Goal: Contribute content

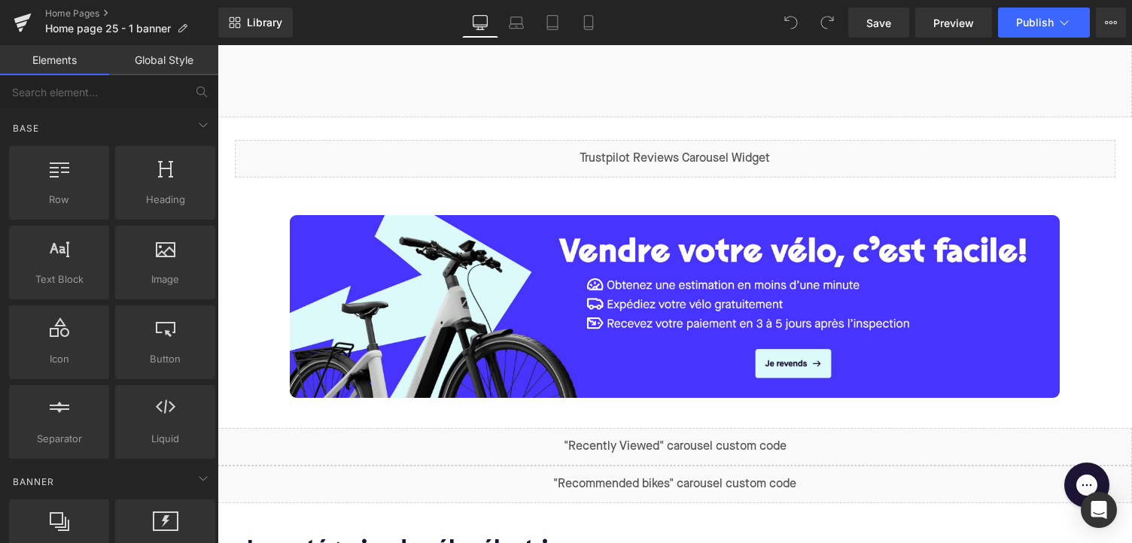
scroll to position [528, 0]
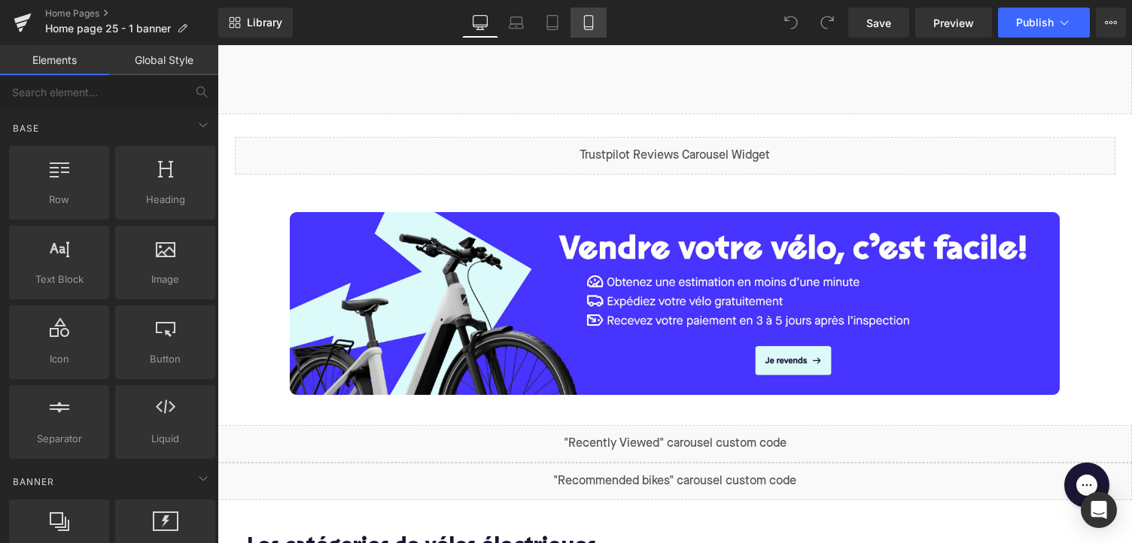
click at [592, 28] on icon at bounding box center [588, 23] width 8 height 14
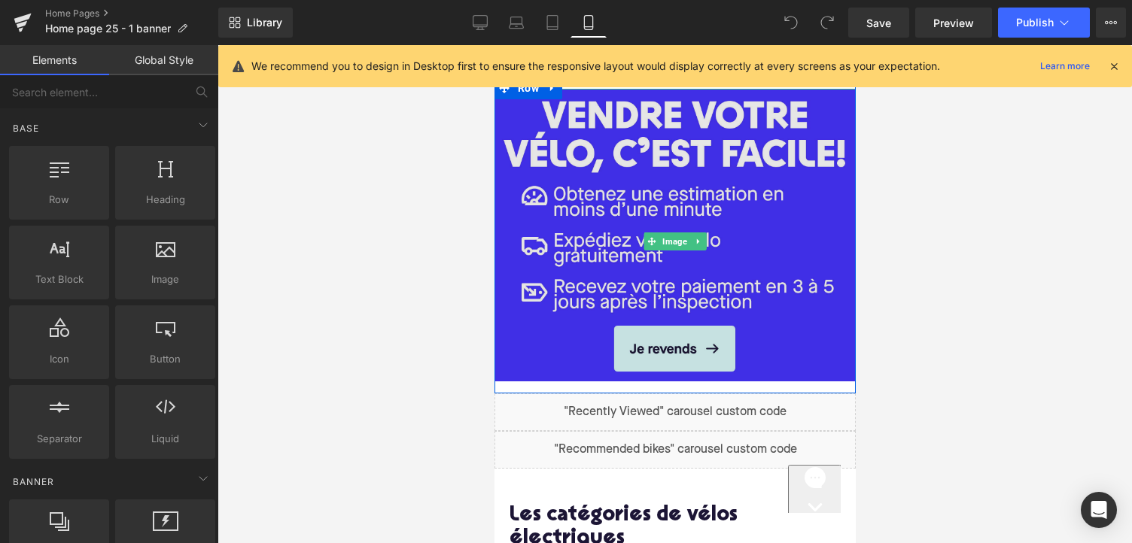
click at [627, 233] on img at bounding box center [674, 241] width 361 height 305
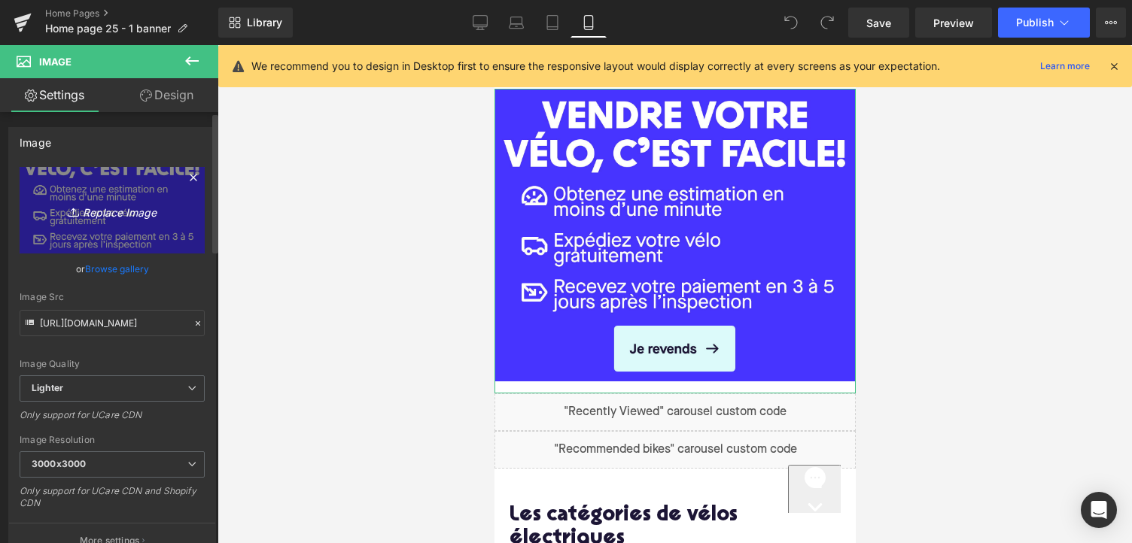
click at [94, 205] on icon "Replace Image" at bounding box center [112, 210] width 120 height 19
type input "C:\fakepath\Mobile - Mamoun Version.jpg"
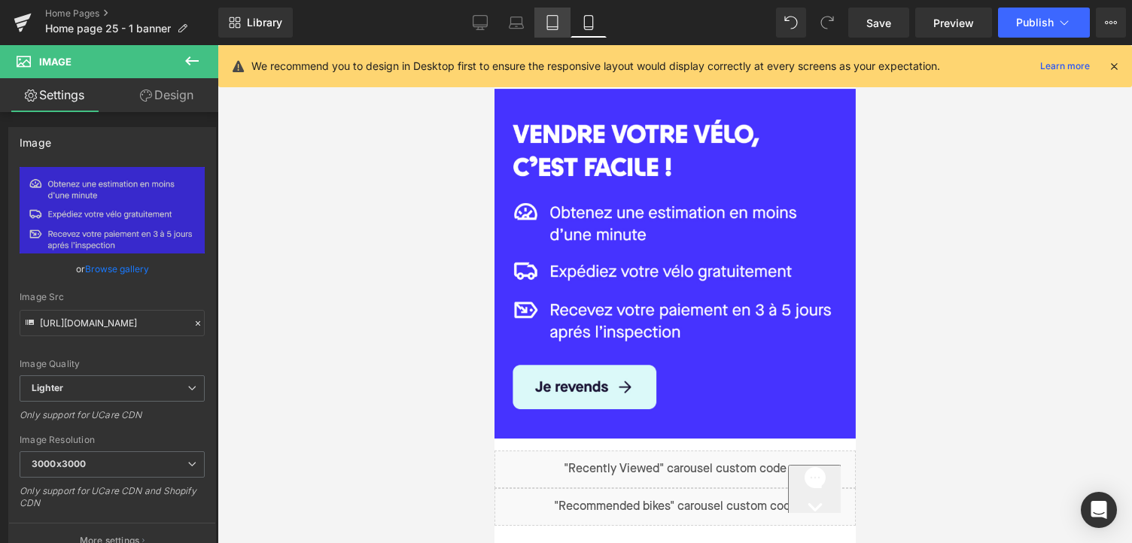
click at [552, 23] on icon at bounding box center [552, 22] width 15 height 15
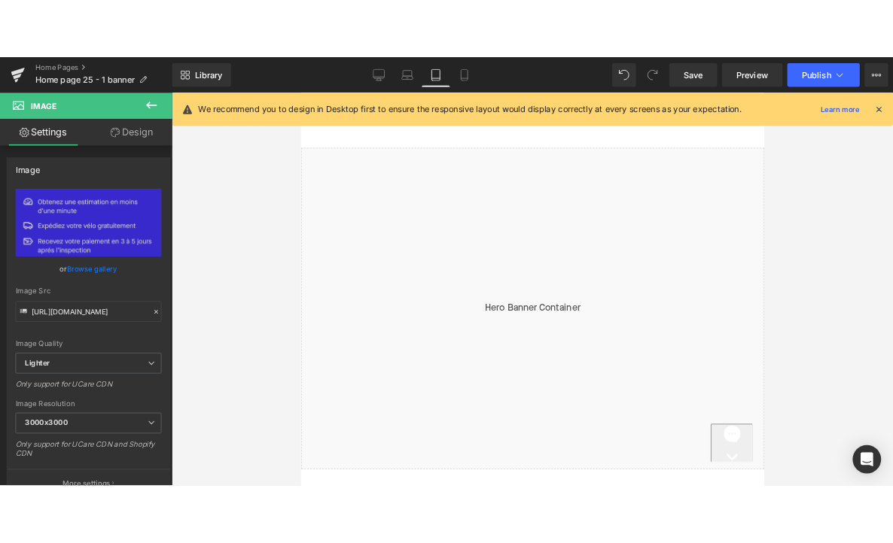
scroll to position [0, 0]
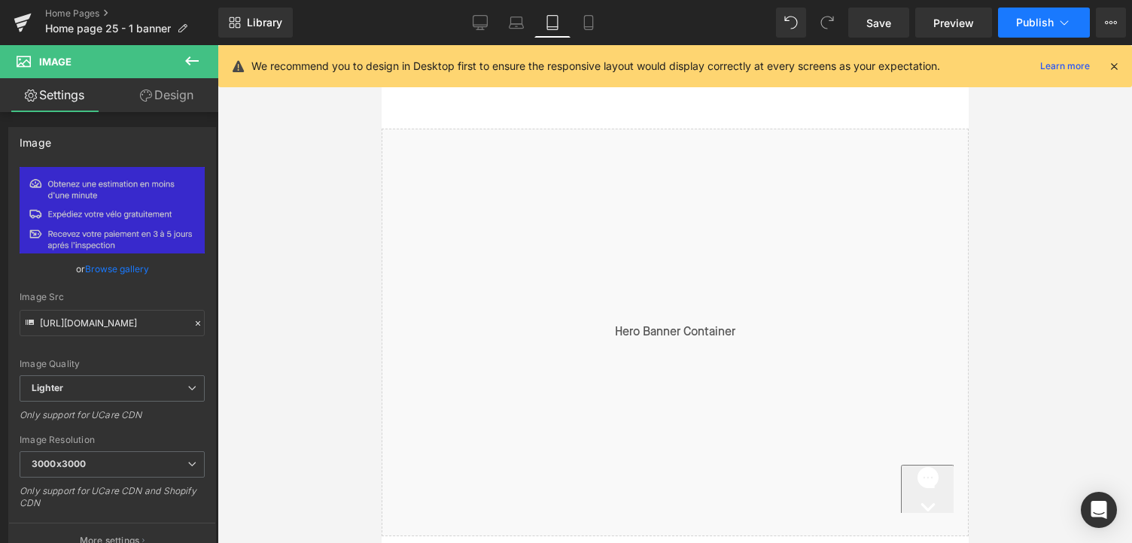
click at [1035, 19] on span "Publish" at bounding box center [1035, 23] width 38 height 12
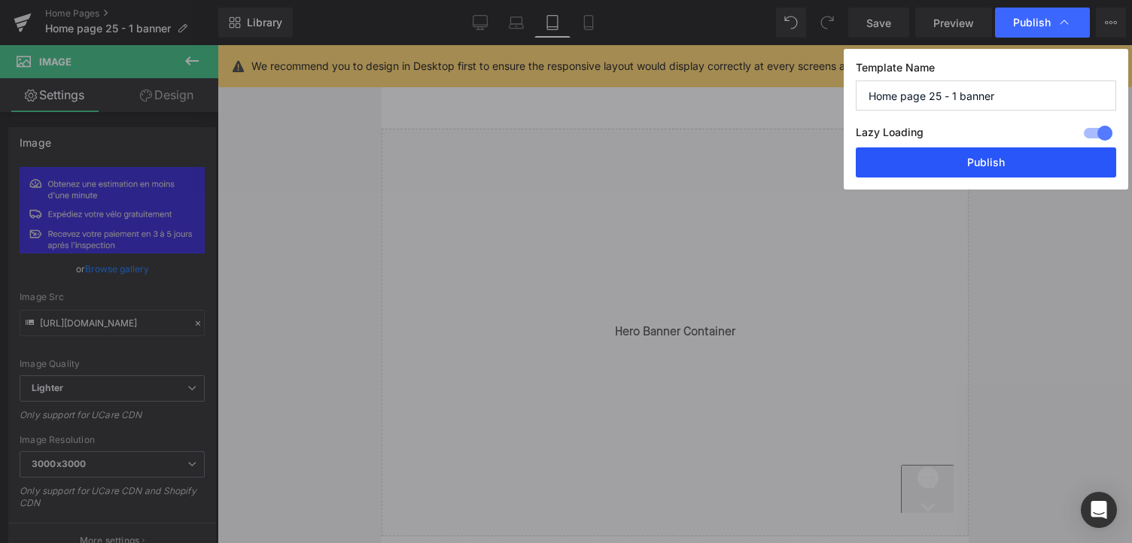
click at [968, 157] on button "Publish" at bounding box center [986, 163] width 260 height 30
